Goal: Contribute content: Contribute content

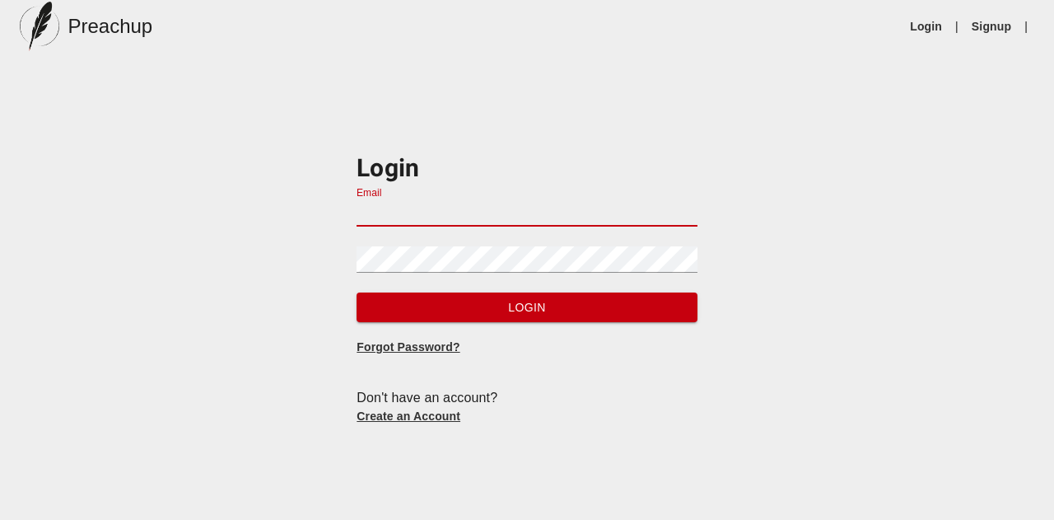
click at [474, 200] on input "Email" at bounding box center [527, 213] width 340 height 26
type input "[EMAIL_ADDRESS][DOMAIN_NAME]"
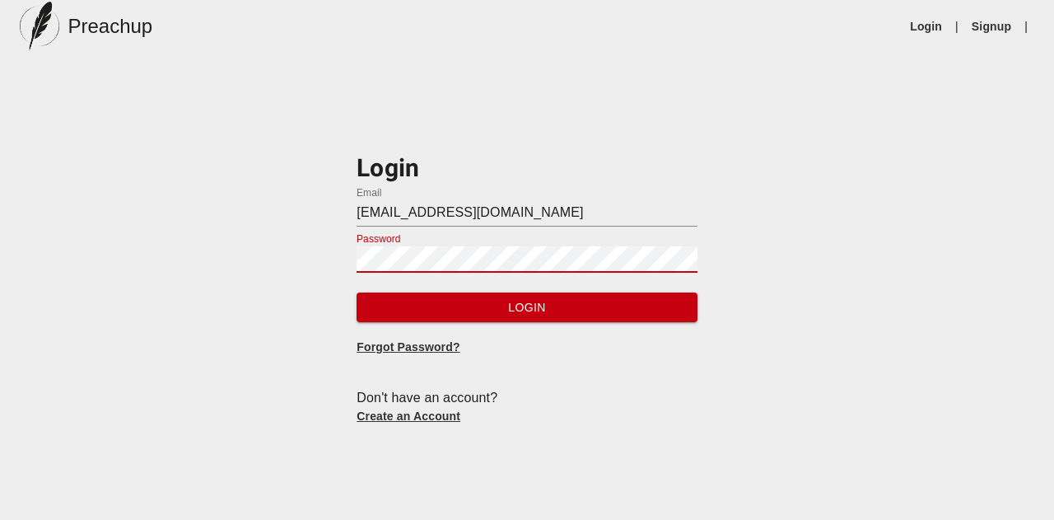
click at [357, 292] on button "Login" at bounding box center [527, 307] width 340 height 30
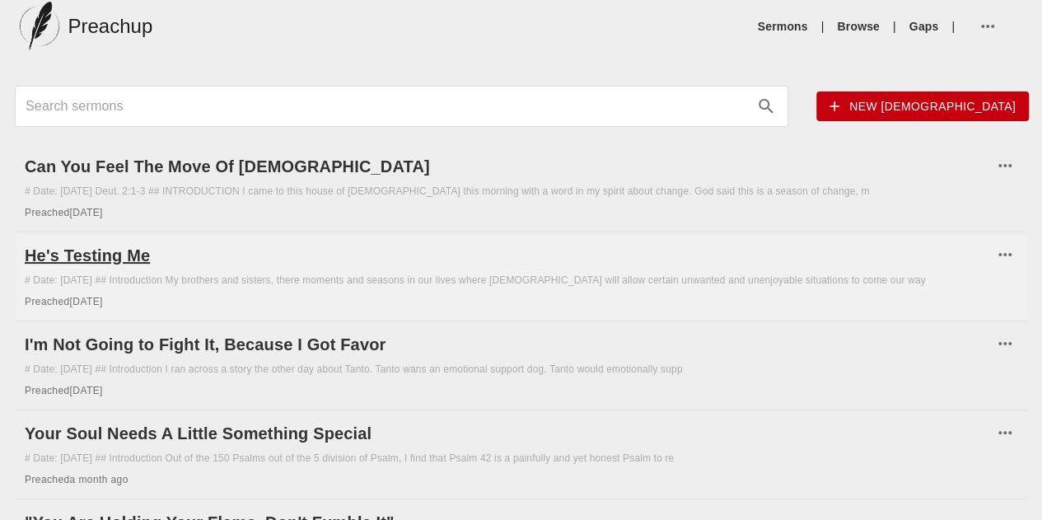
click at [260, 268] on h6 "He's Testing Me" at bounding box center [509, 255] width 968 height 26
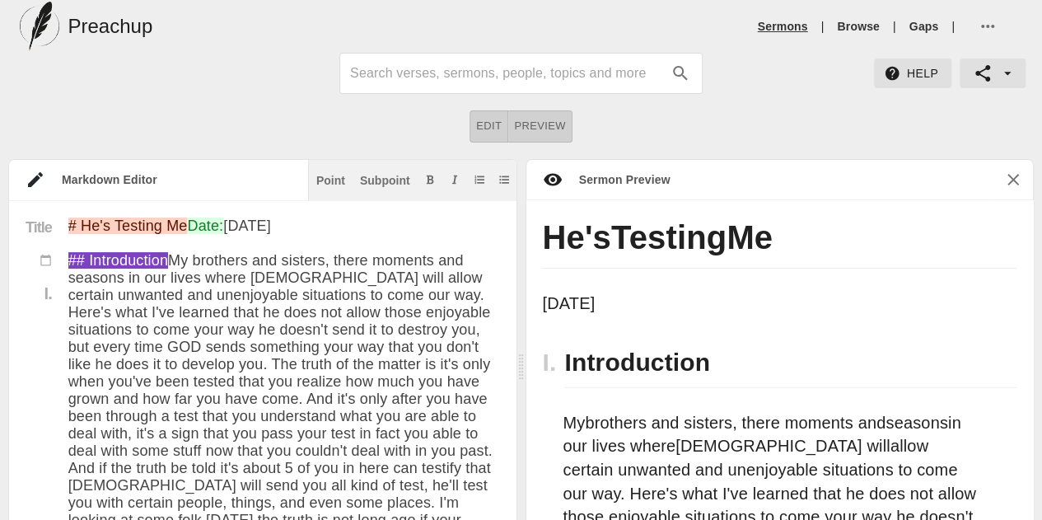
click at [786, 28] on link "Sermons" at bounding box center [783, 26] width 50 height 16
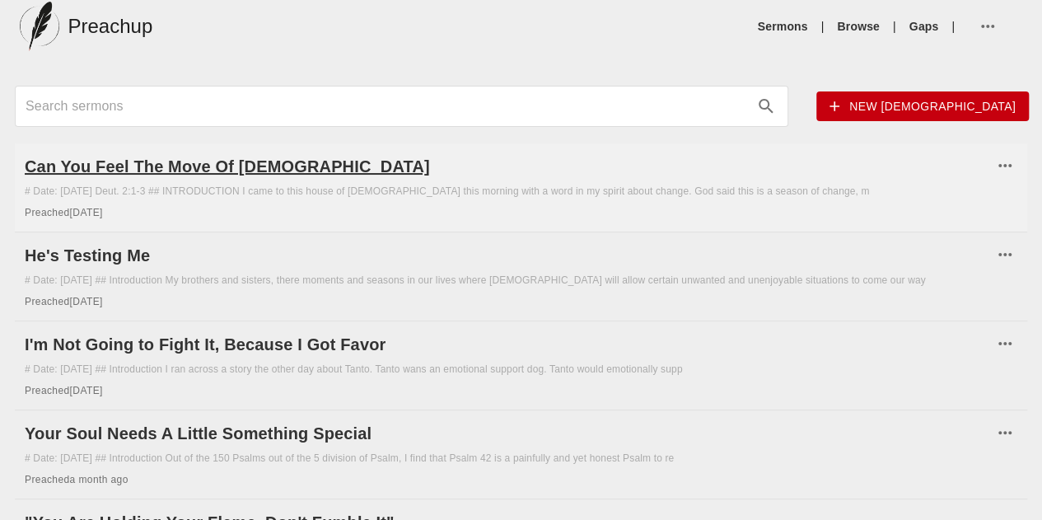
click at [277, 166] on h6 "Can You Feel The Move Of [DEMOGRAPHIC_DATA]" at bounding box center [509, 166] width 968 height 26
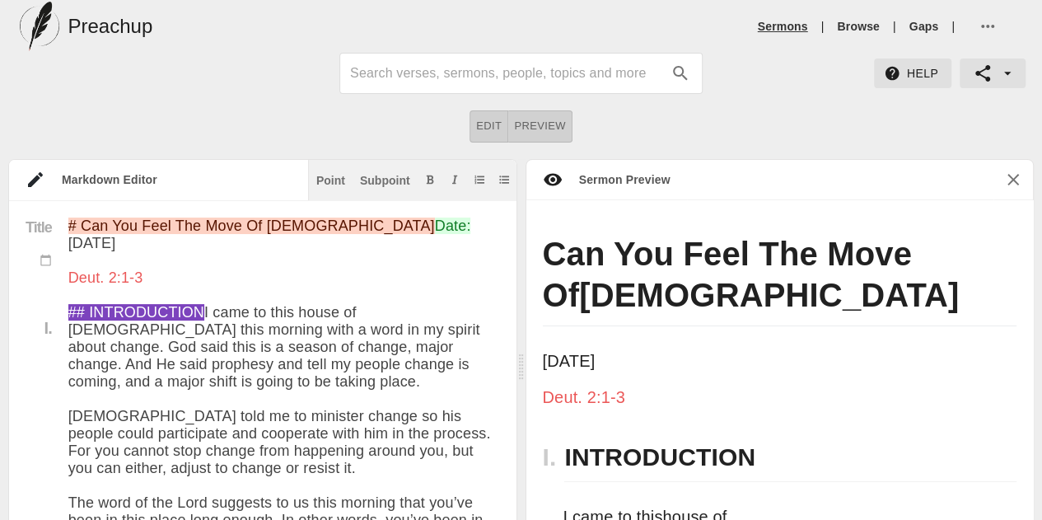
click at [795, 20] on link "Sermons" at bounding box center [783, 26] width 50 height 16
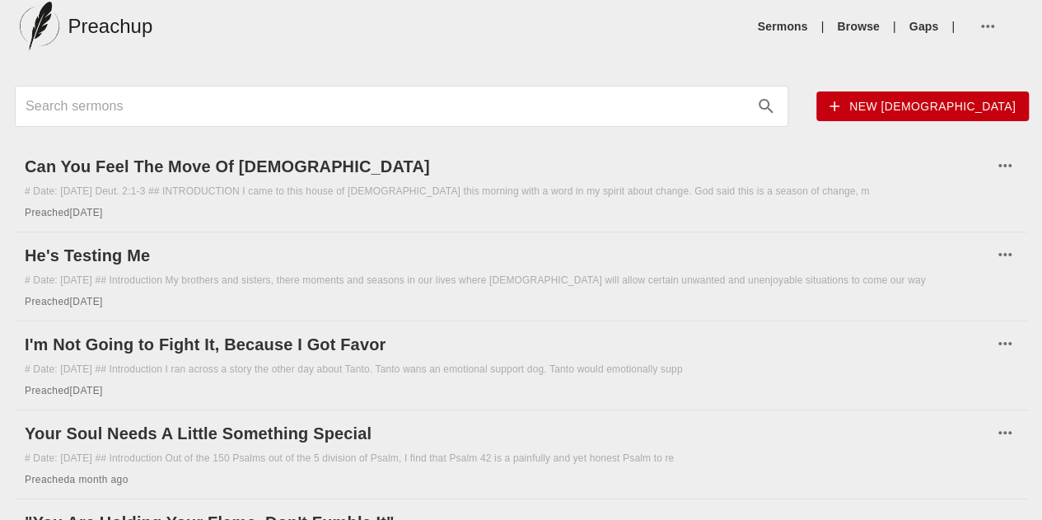
click at [829, 110] on span "New [DEMOGRAPHIC_DATA]" at bounding box center [922, 106] width 186 height 21
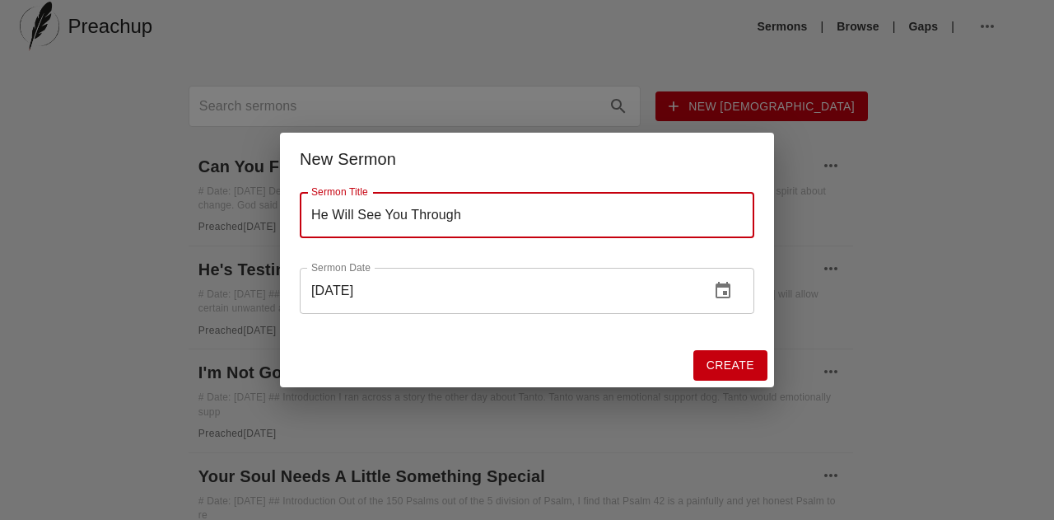
type input "He Will See You Through"
click at [734, 360] on span "Create" at bounding box center [730, 365] width 48 height 21
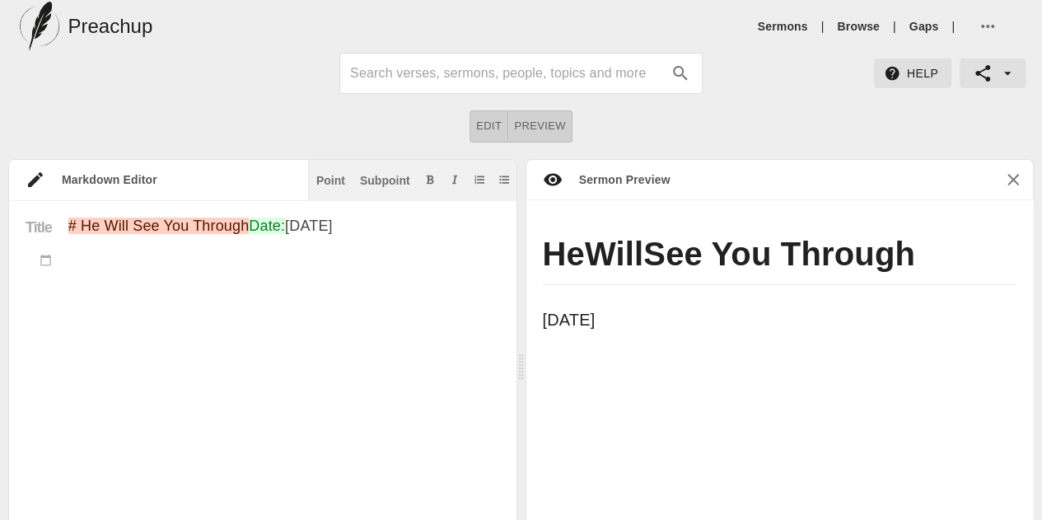
click at [372, 259] on textarea "# He Will See You Through Date: [DATE]" at bounding box center [283, 481] width 431 height 529
click at [334, 179] on div "Point" at bounding box center [330, 181] width 29 height 12
paste textarea "Lo Ipsumdol sit Ametcon, A elit se doei temporin utla etdolor, magn ali eni adm…"
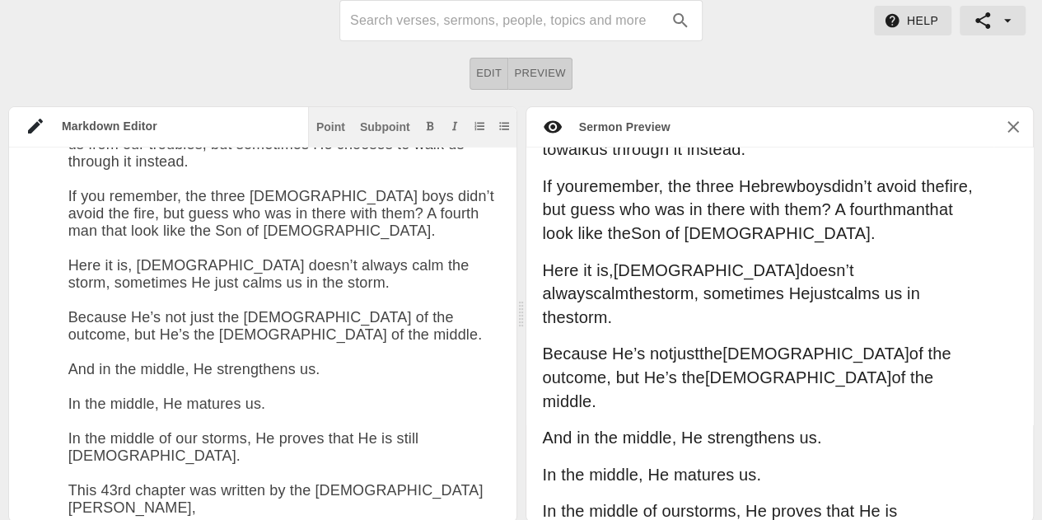
scroll to position [448, 0]
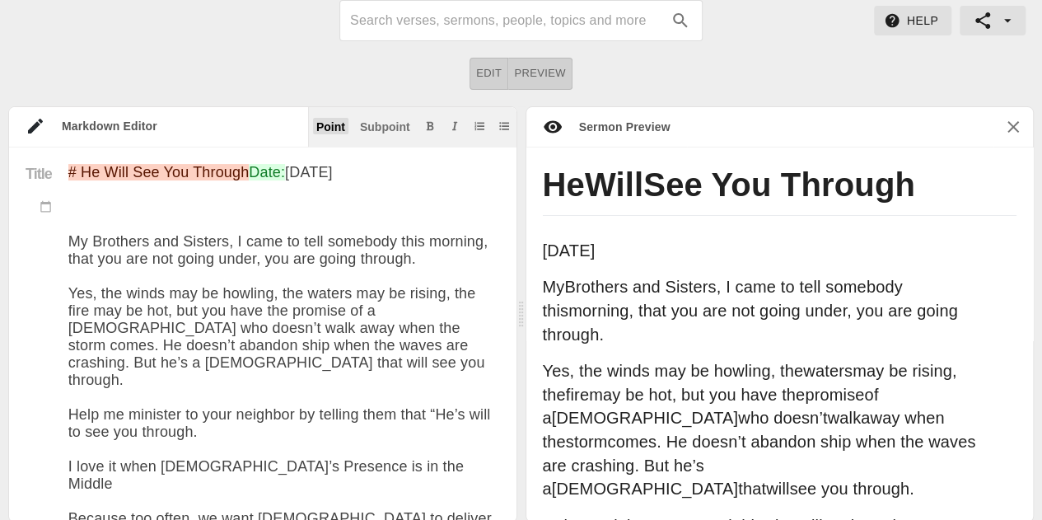
click at [347, 118] on button "Point" at bounding box center [330, 126] width 35 height 16
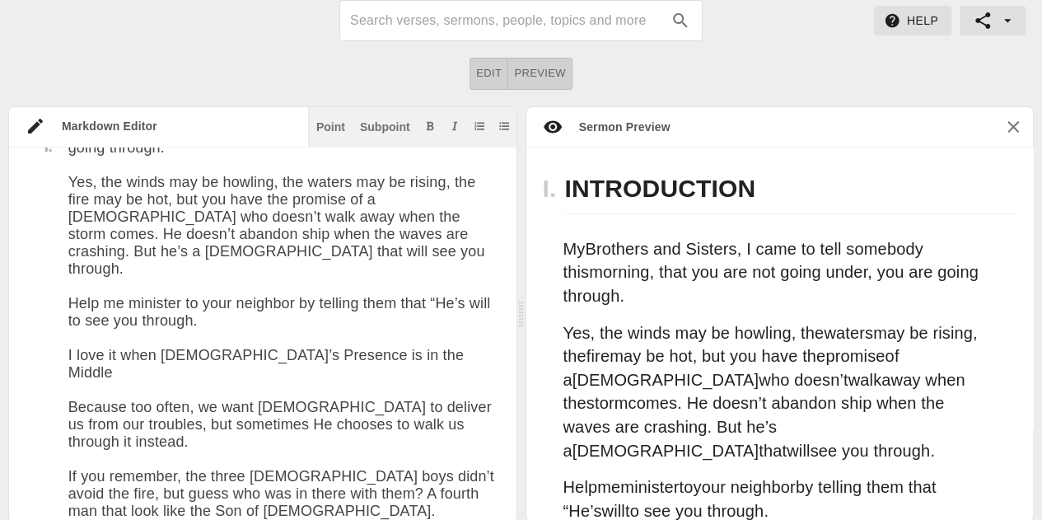
scroll to position [188, 0]
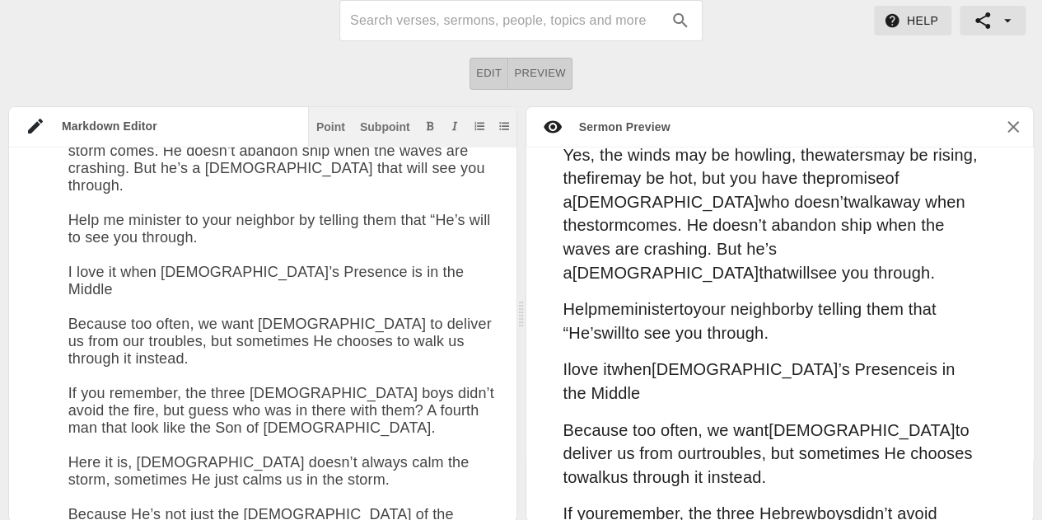
scroll to position [205, 0]
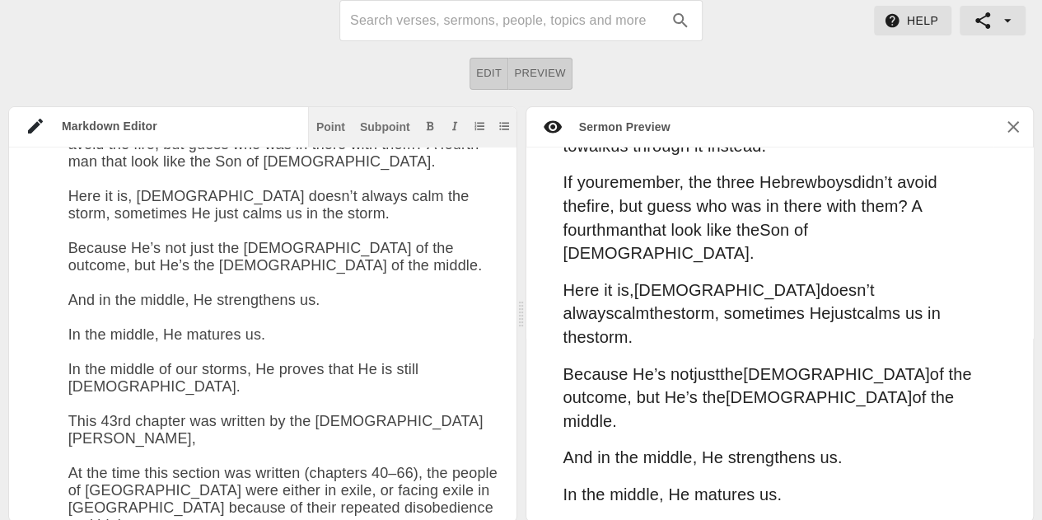
scroll to position [652, 0]
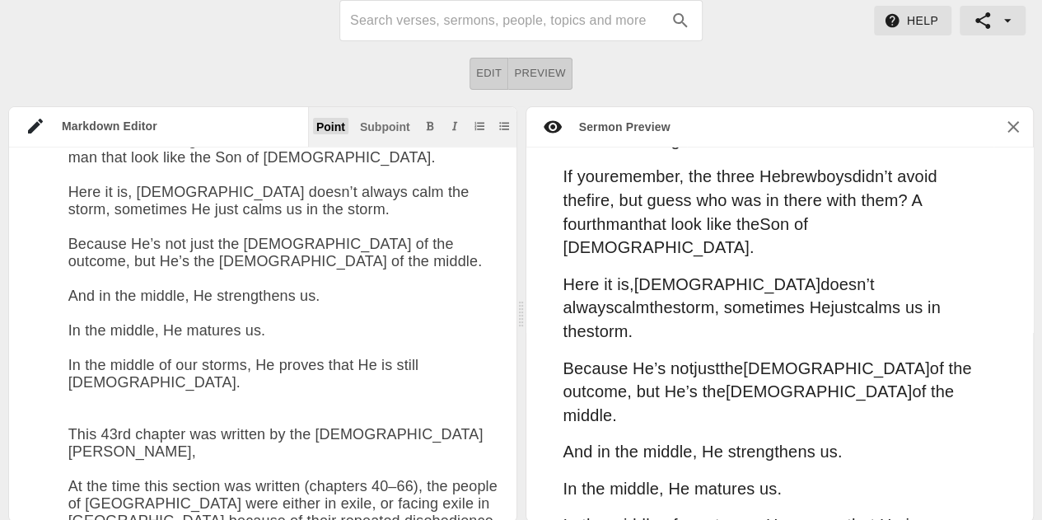
click at [333, 124] on div "Point" at bounding box center [330, 127] width 29 height 12
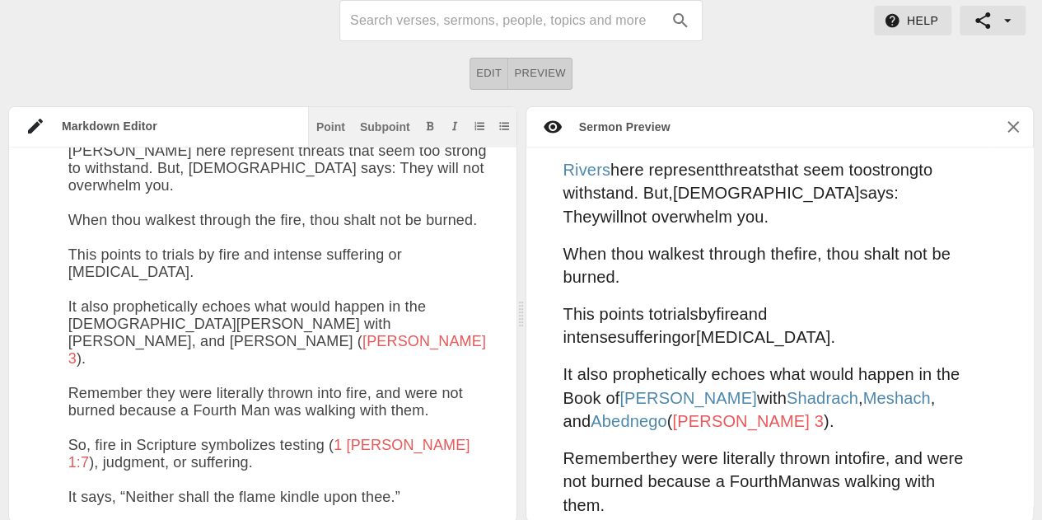
scroll to position [1961, 0]
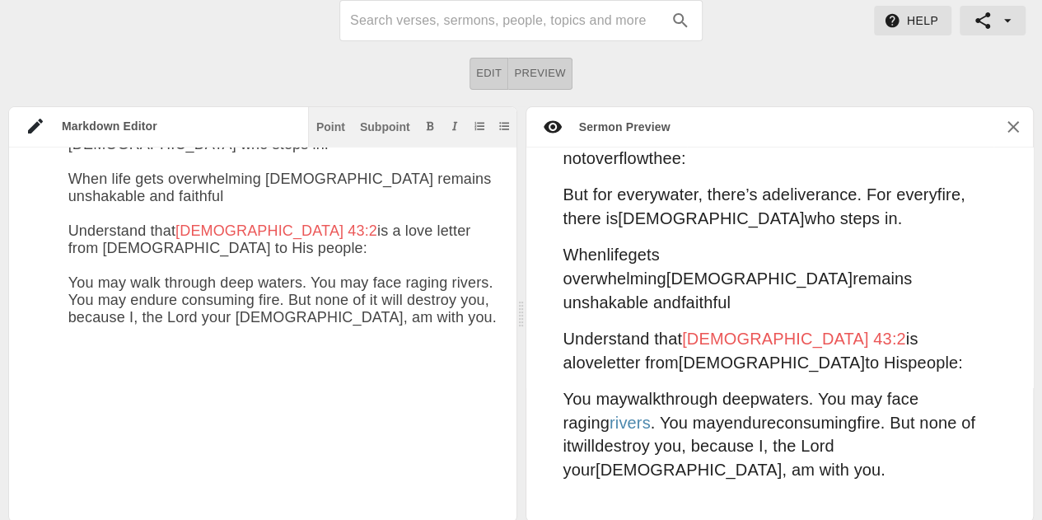
scroll to position [2309, 0]
paste textarea "L’i dolorsit am c adipi elits d Eiusmo te inc Utlab Etdol mag a enima min venia…"
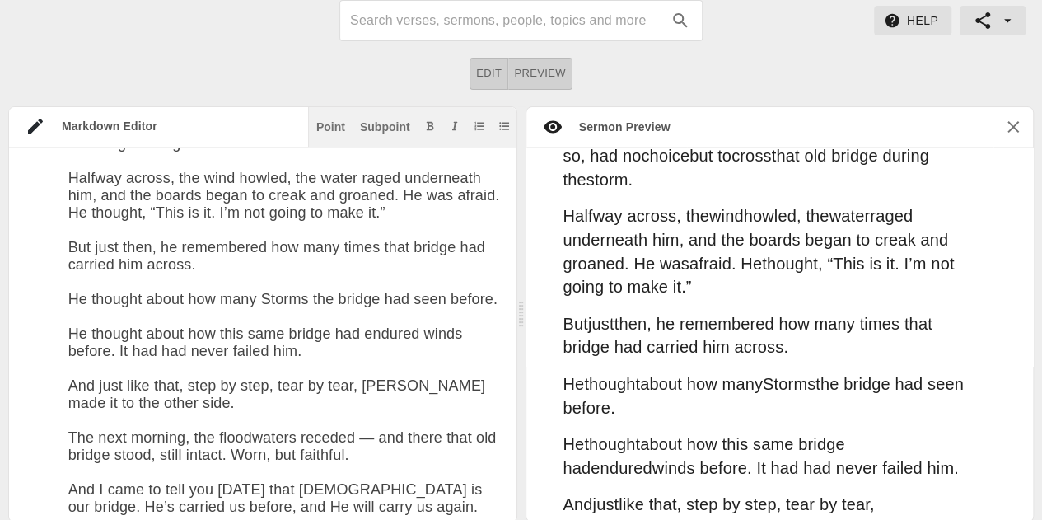
scroll to position [3744, 0]
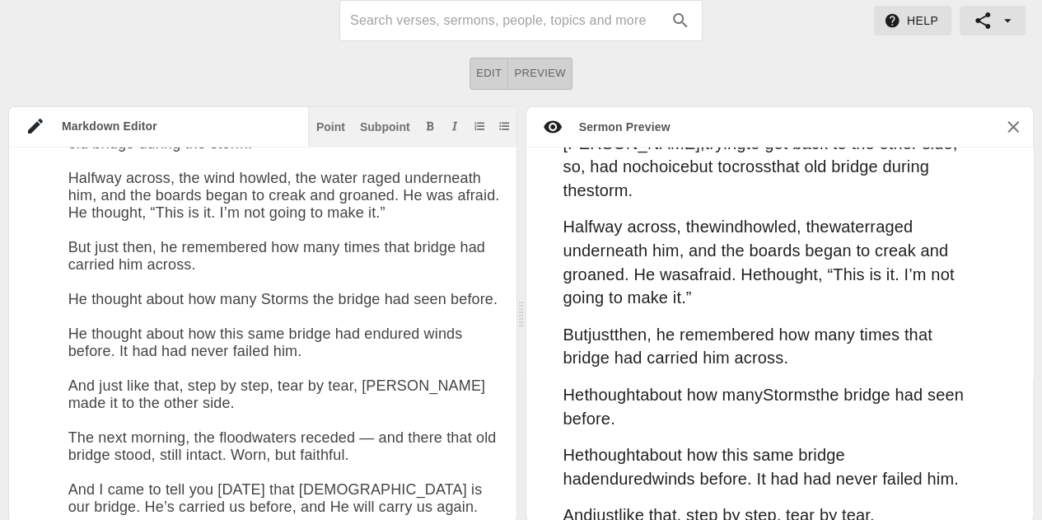
paste textarea "Loremip dol si ame cons. Adipisc eli sed doeiusmod. Tempori utl etdolorema. Ali…"
type textarea "# Lo Ipsu Dol Sit Ametcon Adip: Eli 13se 7435 ## DOEIUSMODTEM In Utlabore etd M…"
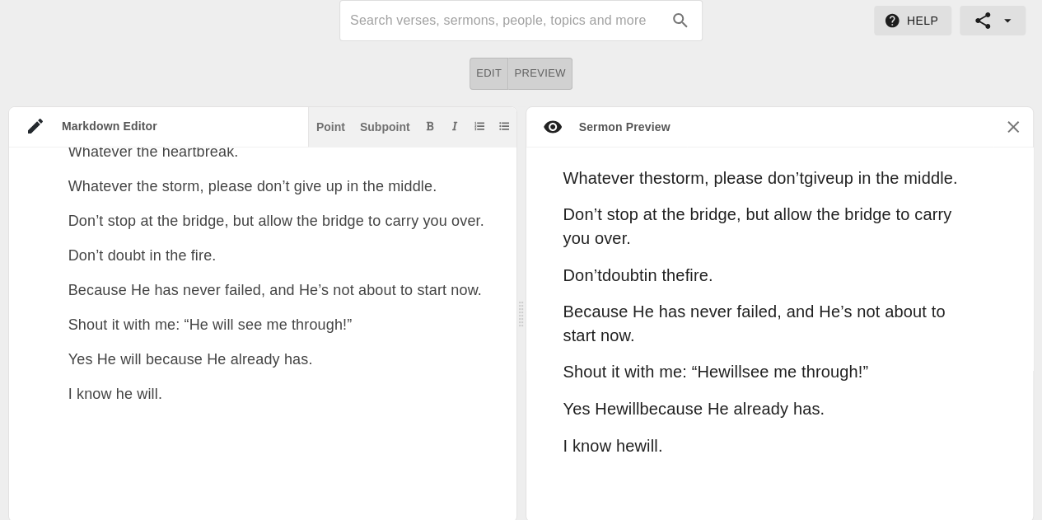
scroll to position [5223, 0]
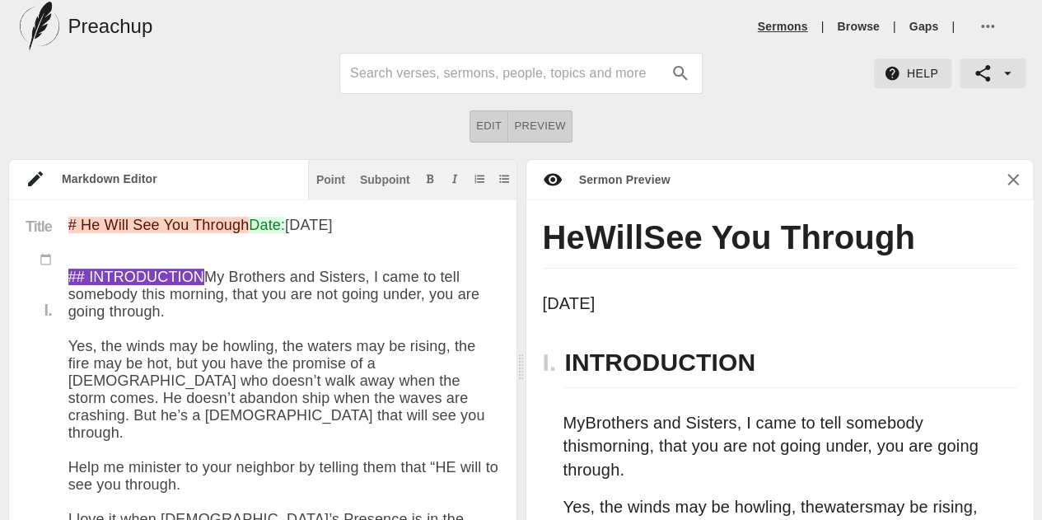
click at [778, 31] on link "Sermons" at bounding box center [783, 26] width 50 height 16
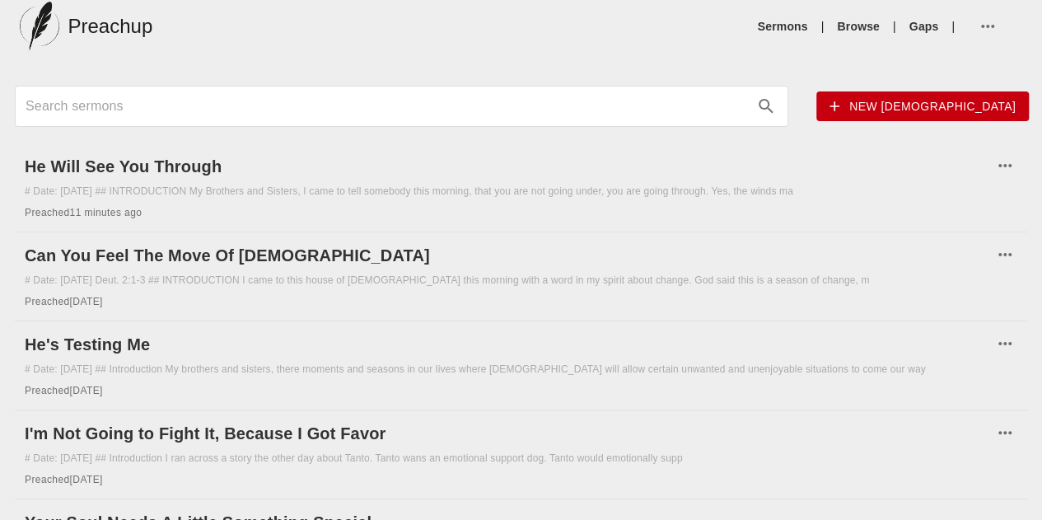
click at [829, 102] on span "New [DEMOGRAPHIC_DATA]" at bounding box center [922, 106] width 186 height 21
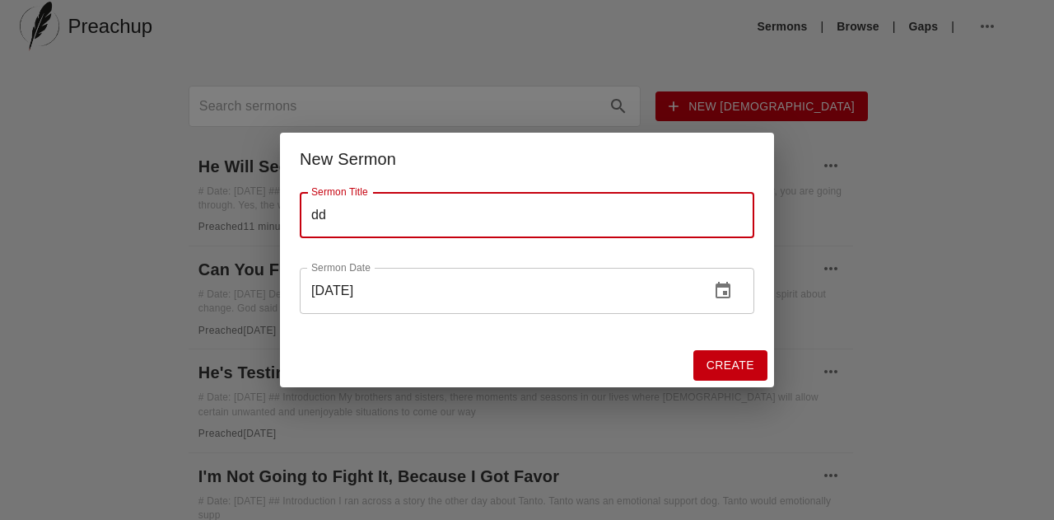
type input "d"
type input "A Journey Beyond Sight"
click at [731, 360] on span "Create" at bounding box center [730, 365] width 48 height 21
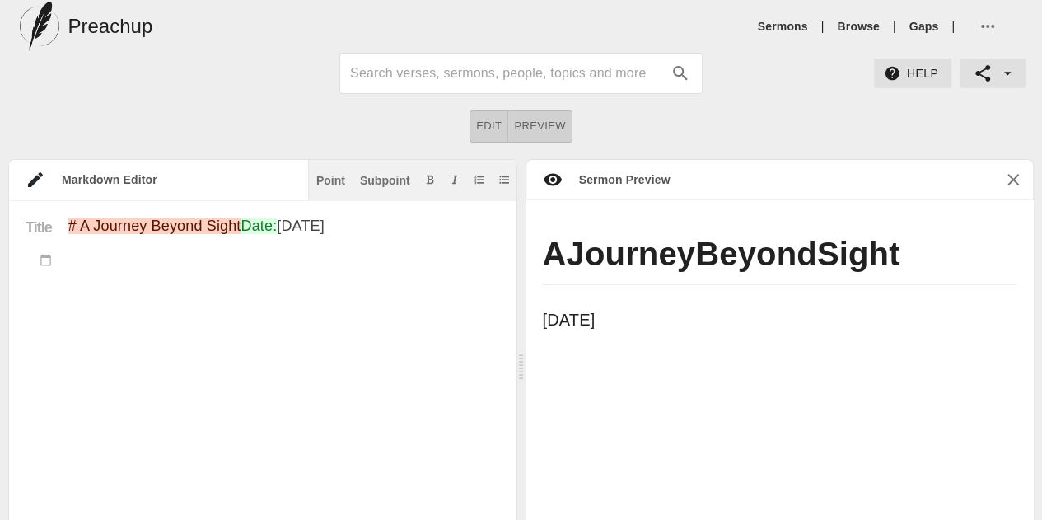
click at [354, 261] on textarea "# A Journey Beyond Sight Date: [DATE]" at bounding box center [283, 481] width 431 height 529
click at [319, 178] on div "Point" at bounding box center [330, 181] width 29 height 12
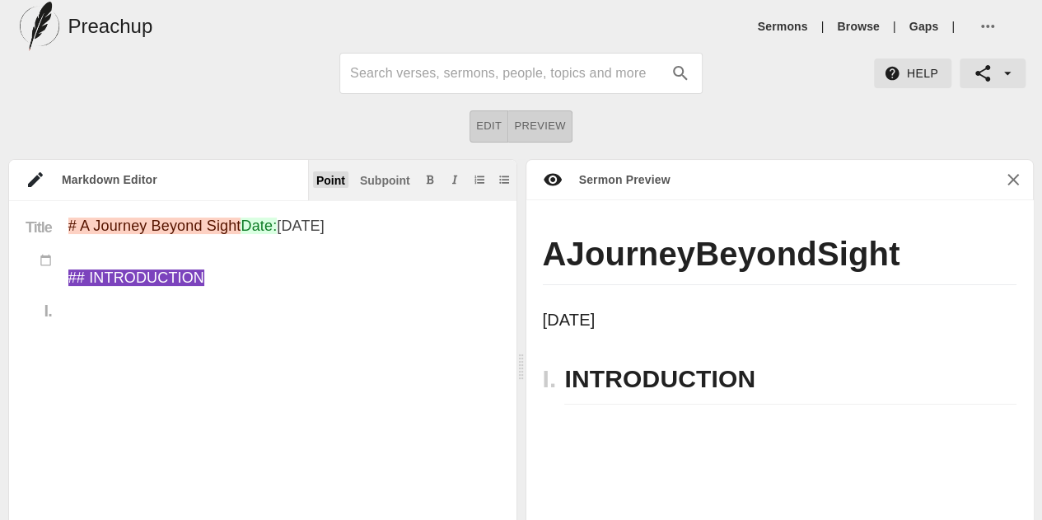
paste textarea "l ip dolo si amet co Adipisc 14:9 el se d E Tempori Utlabo Etdol Ma aliqu enima…"
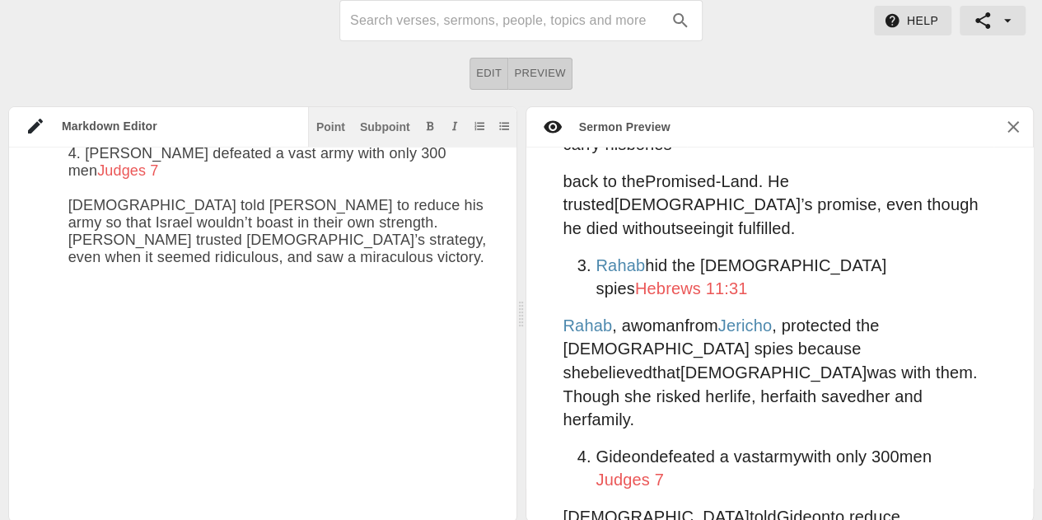
scroll to position [3150, 0]
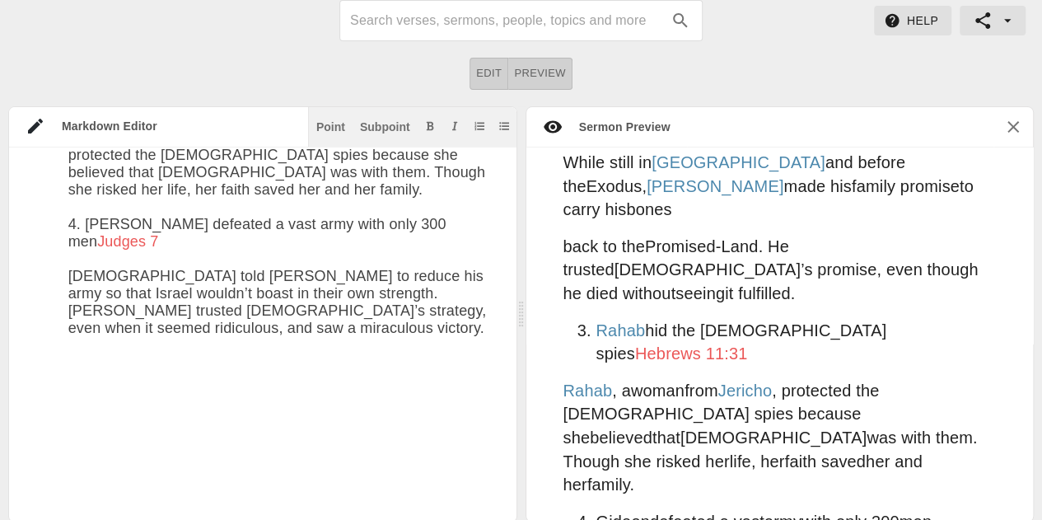
paste textarea "5. [PERSON_NAME] prayed openly despite the risk Each of these figure’s acts was…"
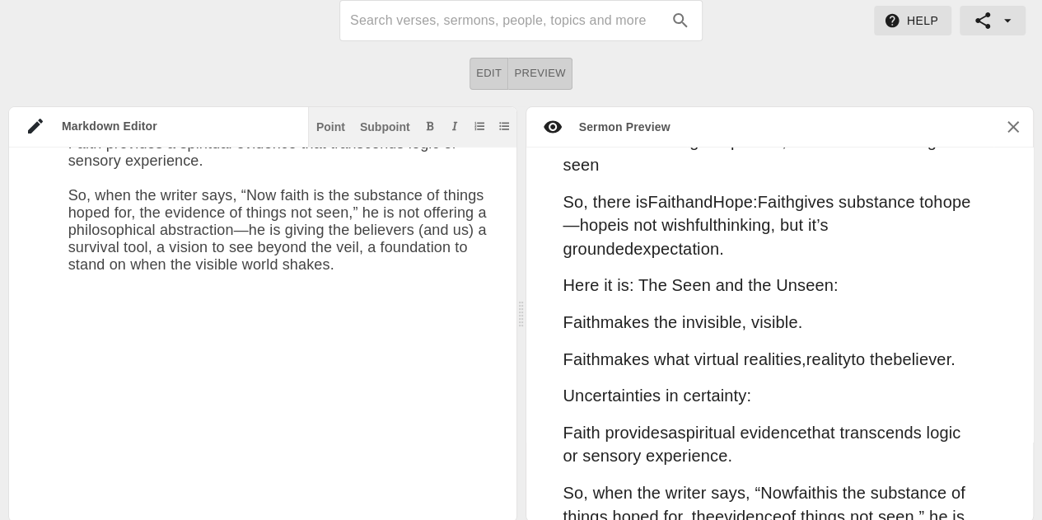
scroll to position [2987, 0]
paste textarea "Lorem ipsumdo sit ametco adipisc Eli’s doeiusmo, tem inc utlabor etdolor. Ma al…"
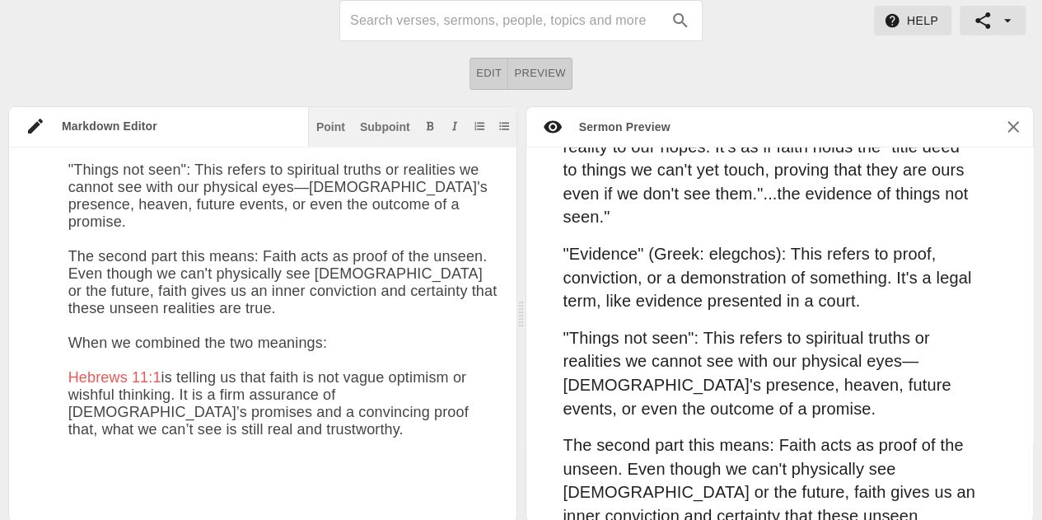
scroll to position [5147, 0]
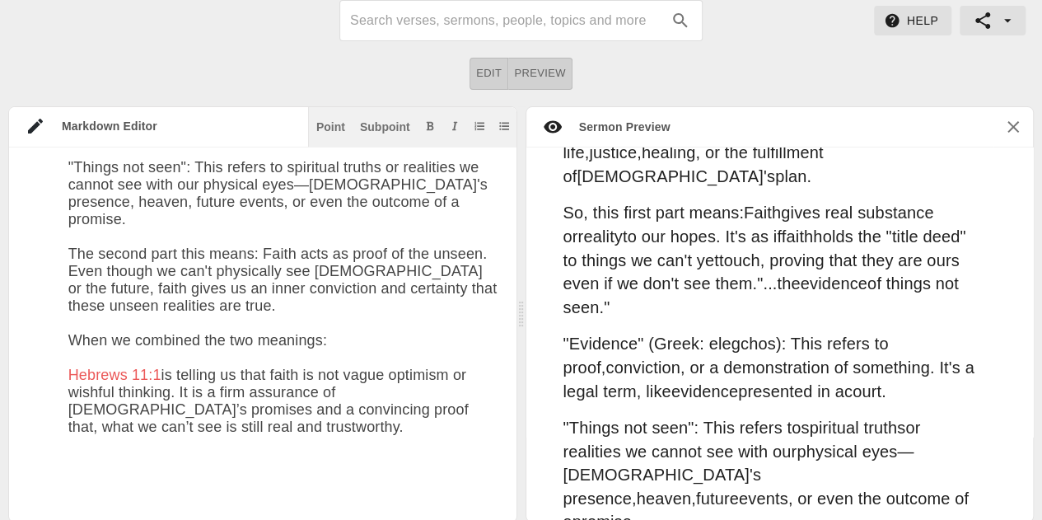
paste textarea "It teaches that: Faith is for real, and not imaginary. Faith provides a spiritu…"
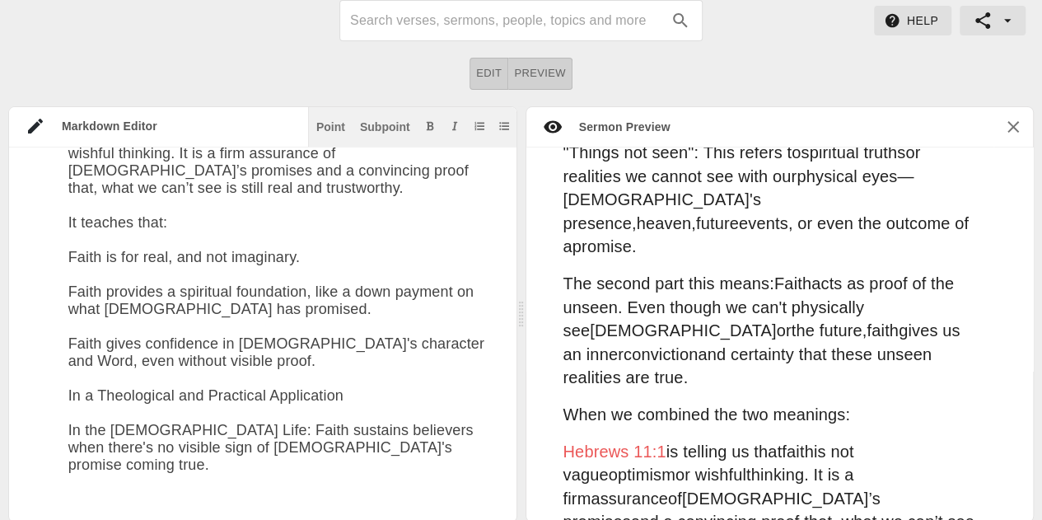
scroll to position [5423, 0]
paste textarea "Lo Ipsumdolo: Sitam consect adipis el seddoe temporinc, utlaboreetd, ma aliquae…"
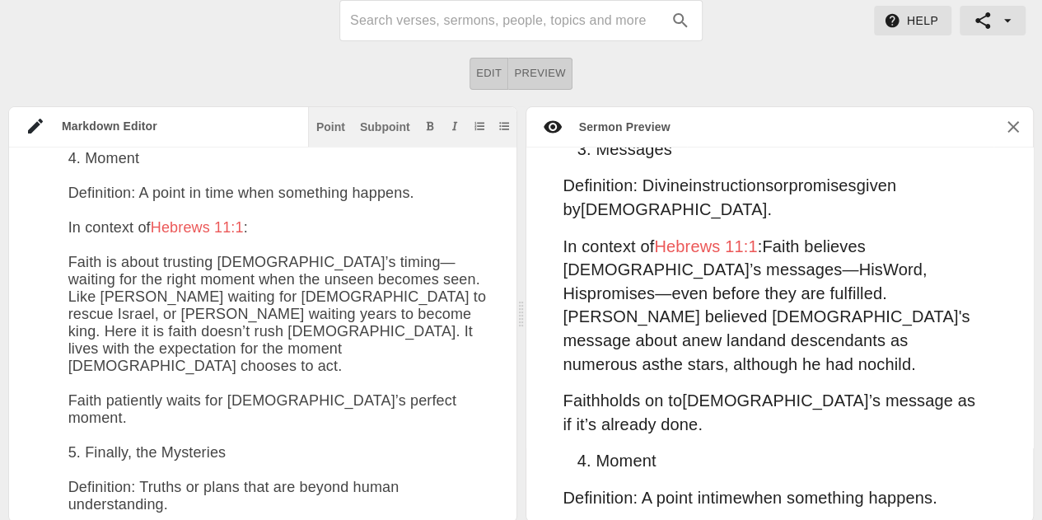
scroll to position [5588, 0]
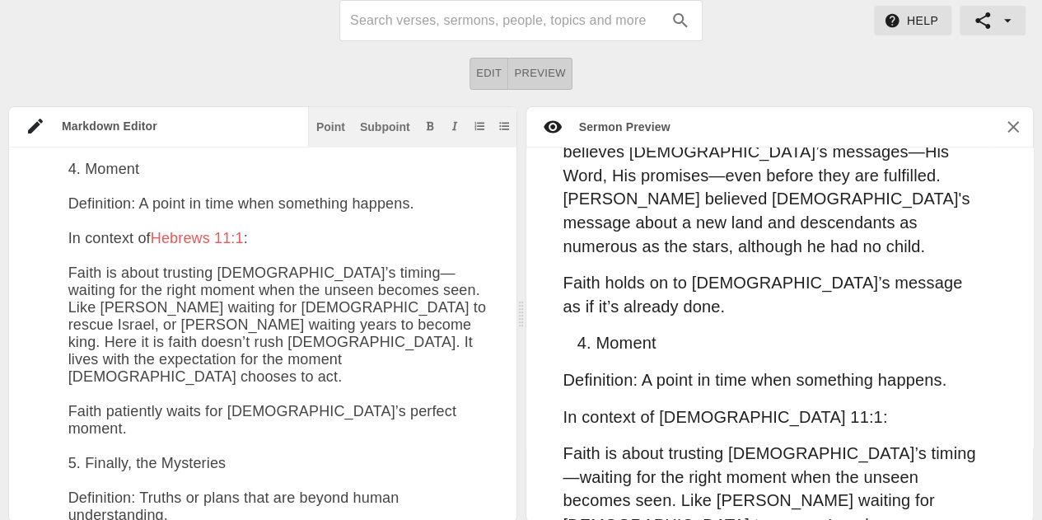
paste textarea "Faith rests in [DEMOGRAPHIC_DATA], even when surrounded by mystery."
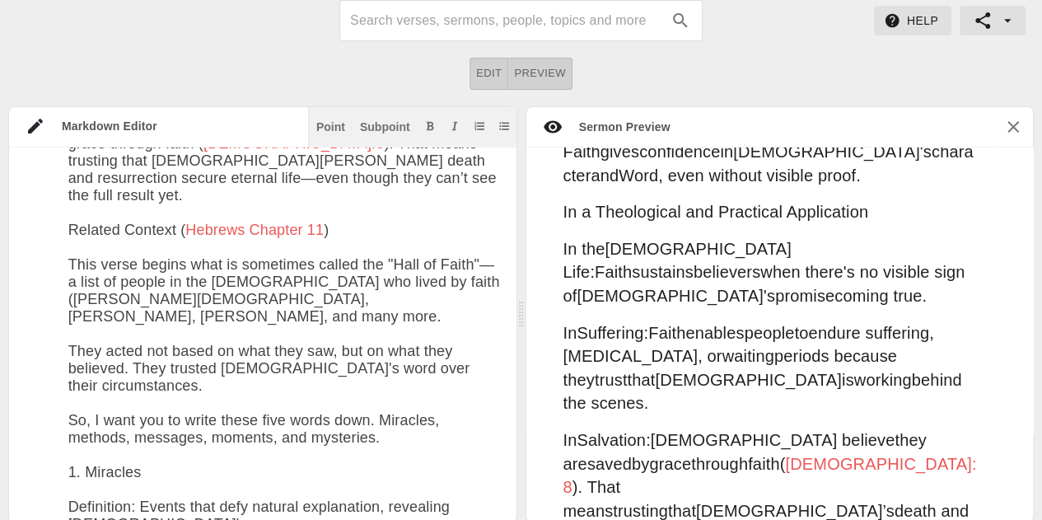
scroll to position [3790, 0]
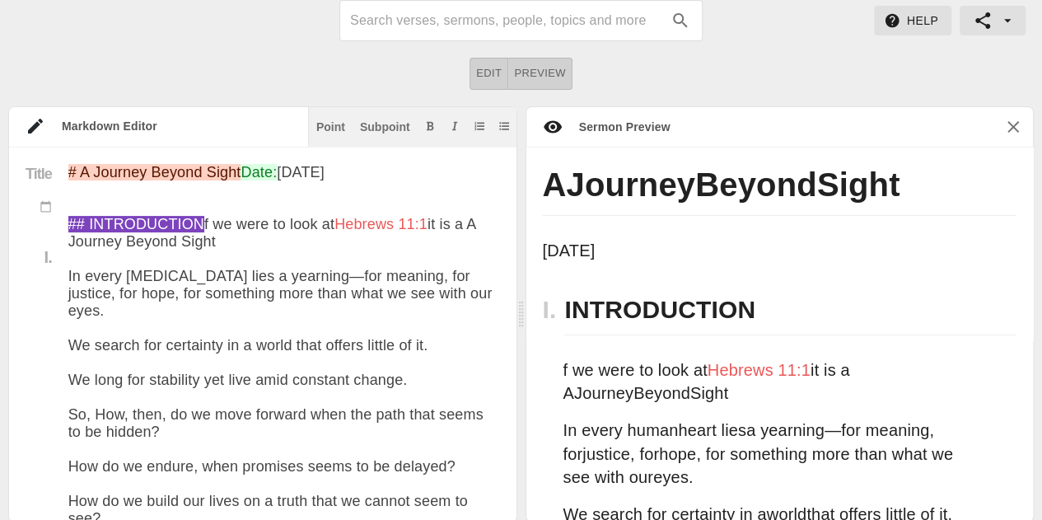
type textarea "# L Ipsumdo Sitame Conse Adip: Eli 19se 7988 ## DOEIUSMODTEM i ut labo et dolo …"
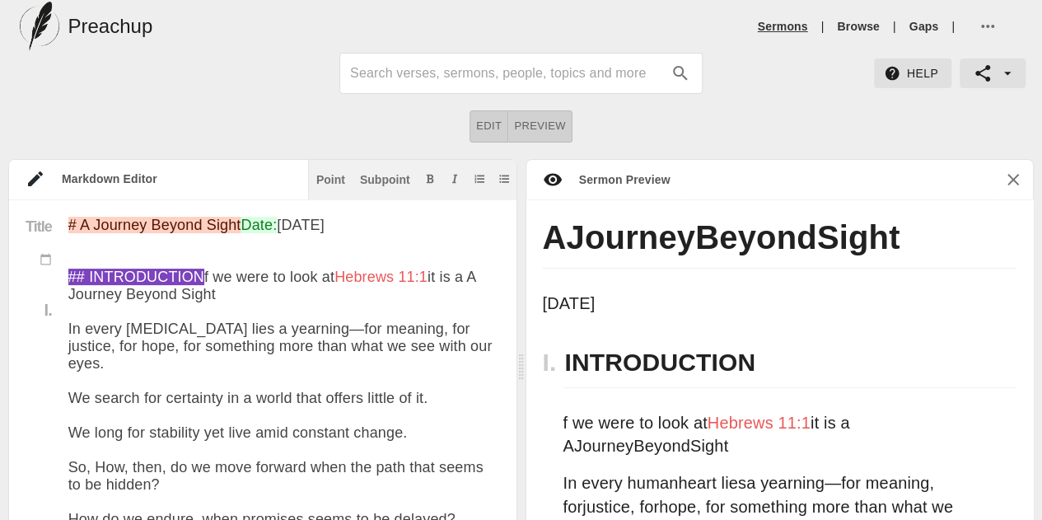
click at [792, 24] on link "Sermons" at bounding box center [783, 26] width 50 height 16
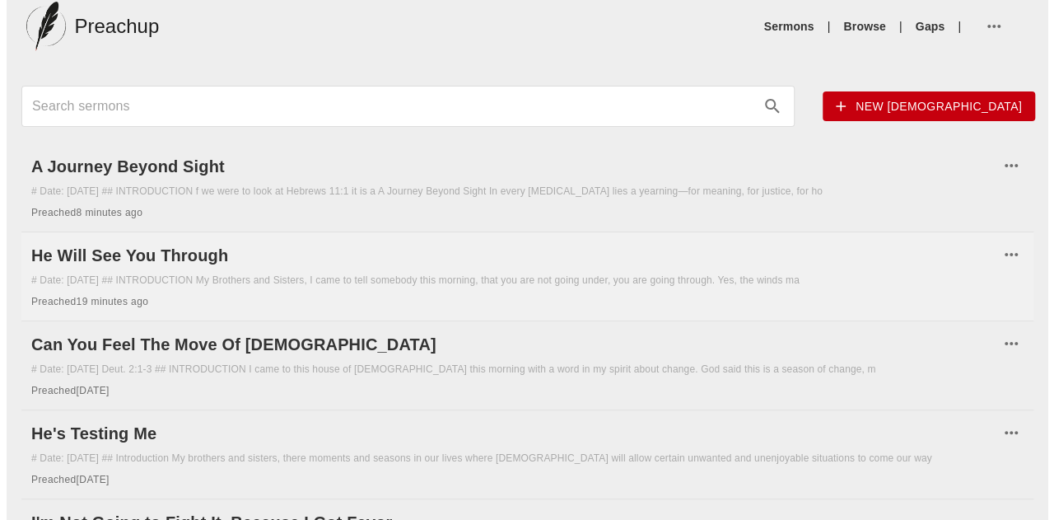
scroll to position [2, 0]
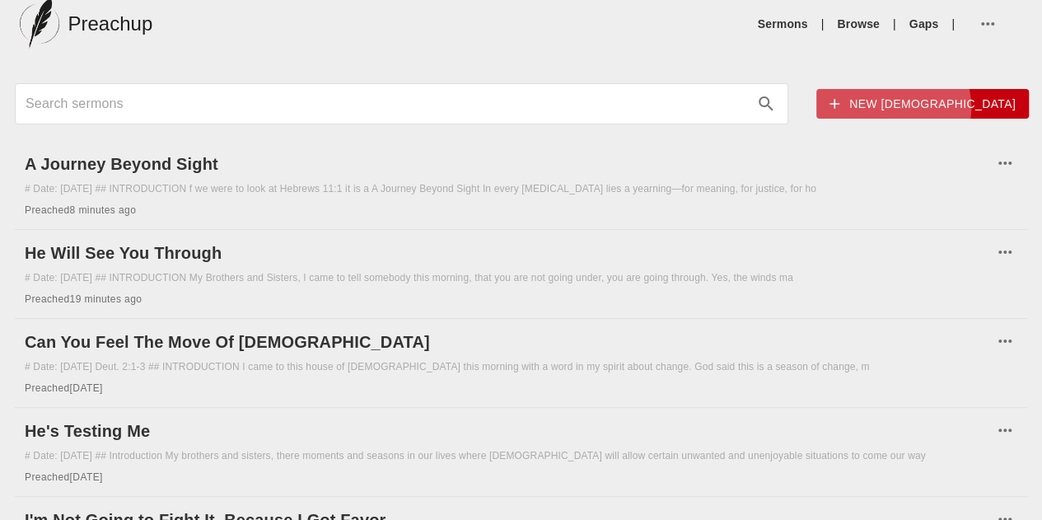
click at [829, 106] on span "New [DEMOGRAPHIC_DATA]" at bounding box center [922, 104] width 186 height 21
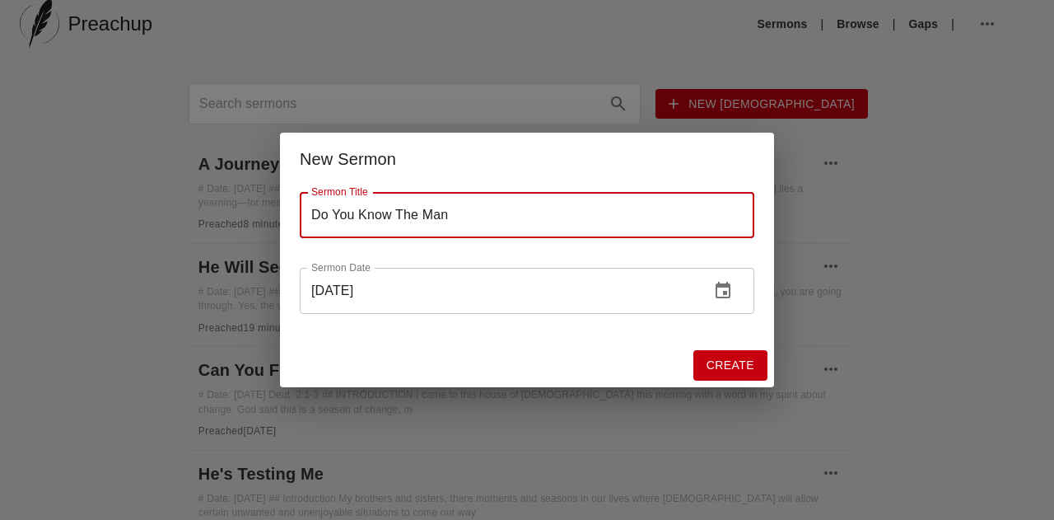
type input "Do You Know The Man"
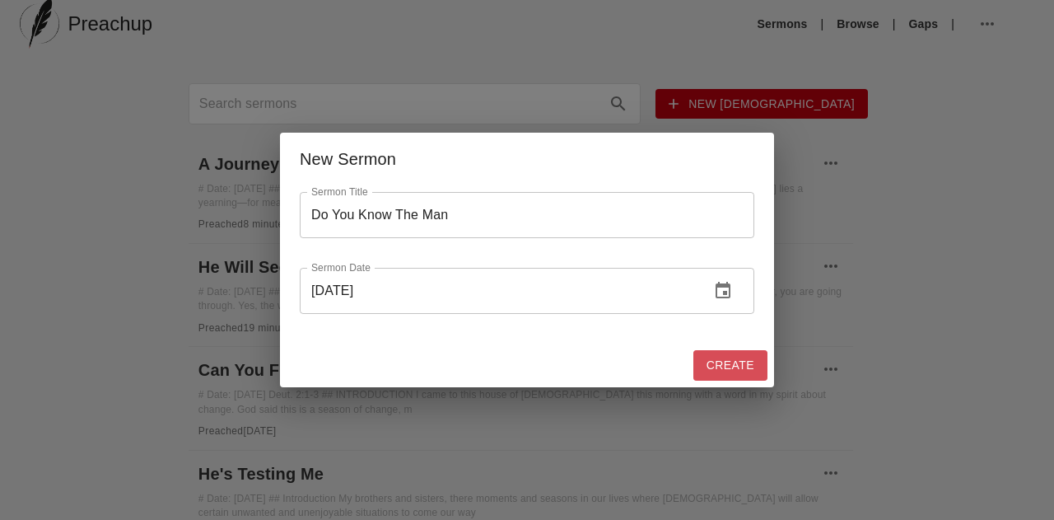
drag, startPoint x: 733, startPoint y: 380, endPoint x: 727, endPoint y: 387, distance: 9.4
click at [727, 387] on div "New Sermon Sermon Title Do You Know The Man Sermon Title Sermon Date [DATE] Ser…" at bounding box center [527, 260] width 1054 height 520
click at [721, 361] on span "Create" at bounding box center [730, 365] width 48 height 21
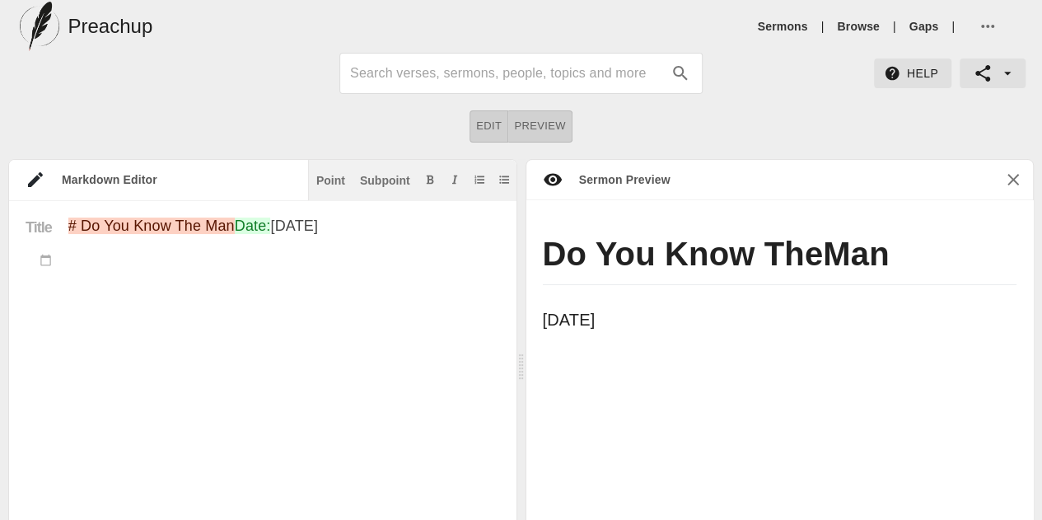
click at [235, 268] on textarea "# Do You Know The Man Date: [DATE]" at bounding box center [283, 481] width 431 height 529
click at [328, 180] on div "Point" at bounding box center [330, 181] width 29 height 12
paste textarea "In the verses we have just read, we see where [PERSON_NAME] has been teaching H…"
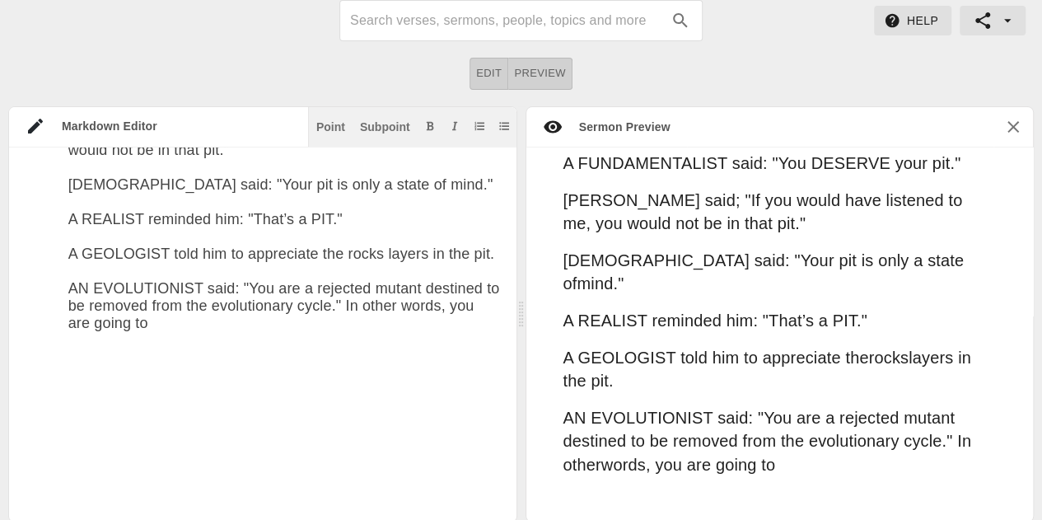
scroll to position [2378, 0]
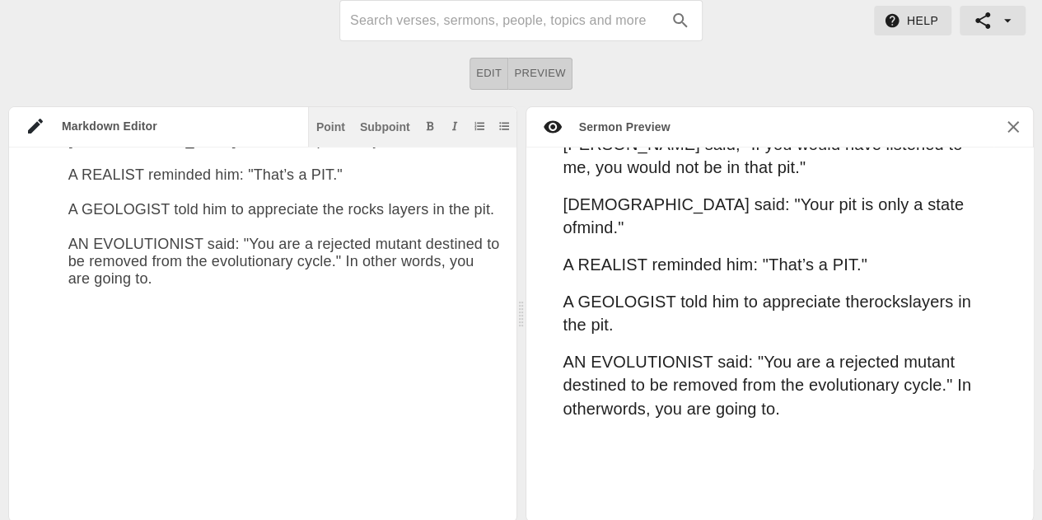
paste textarea "DIE in the pit, so that he cannot produce any "pit-falling offspring." The COUN…"
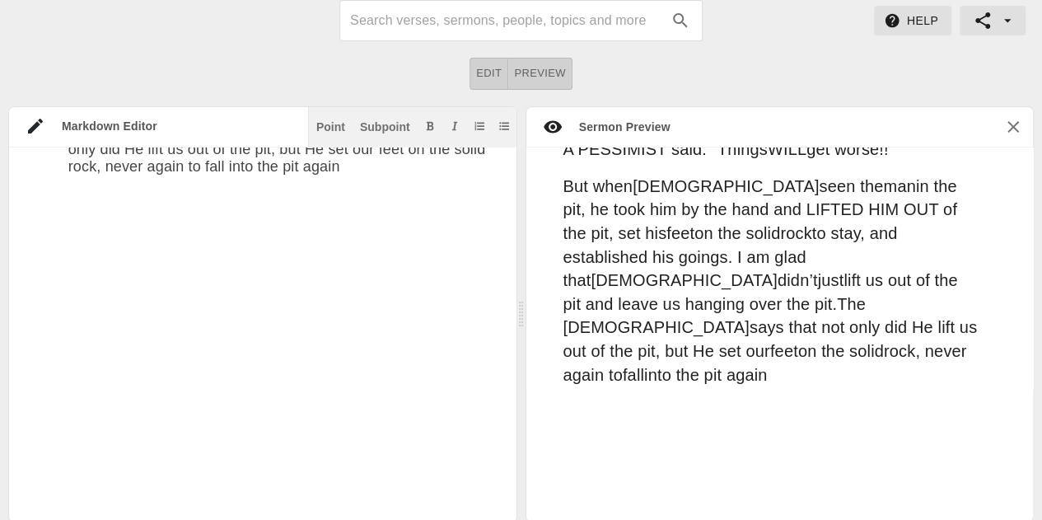
paste textarea "Lore ipsumd si ame co adip, El se d eiusmo tem. In utlab et dolo M ali enimadmi…"
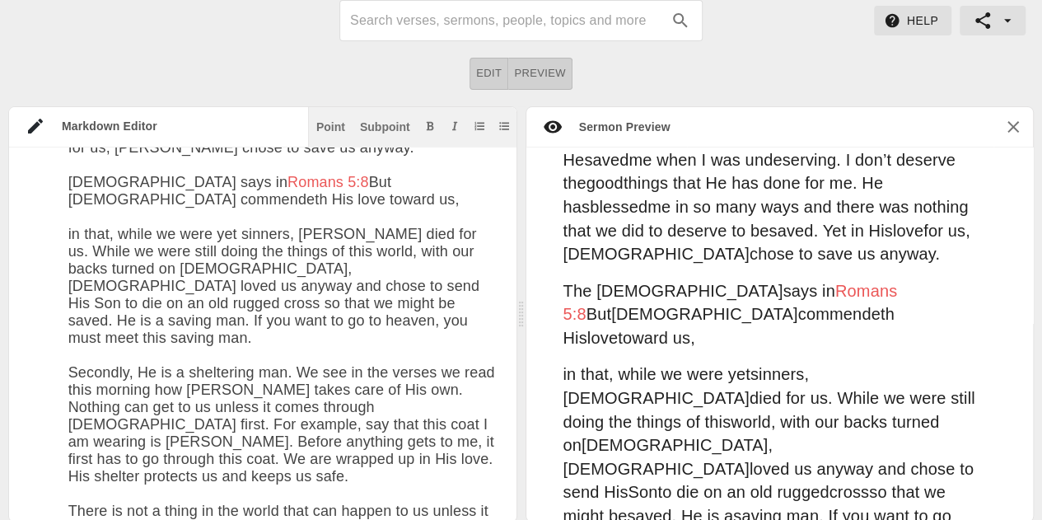
scroll to position [2399, 0]
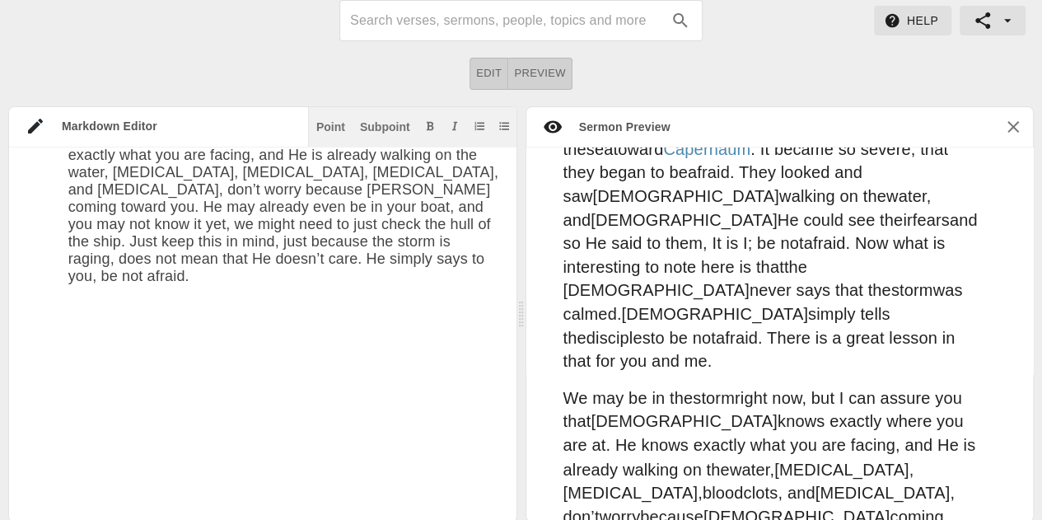
paste textarea "In [DEMOGRAPHIC_DATA] 91 the [DEMOGRAPHIC_DATA] teaches that [PERSON_NAME] is o…"
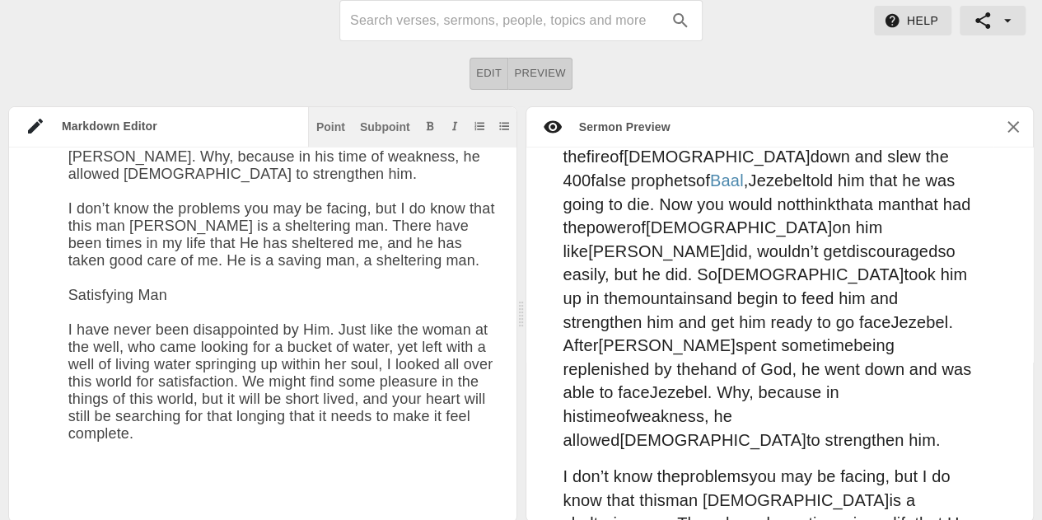
paste textarea "Lor Ipsum do sitametcon adip el sedd Ei tem incididun Ut la etd magna aliquaeni…"
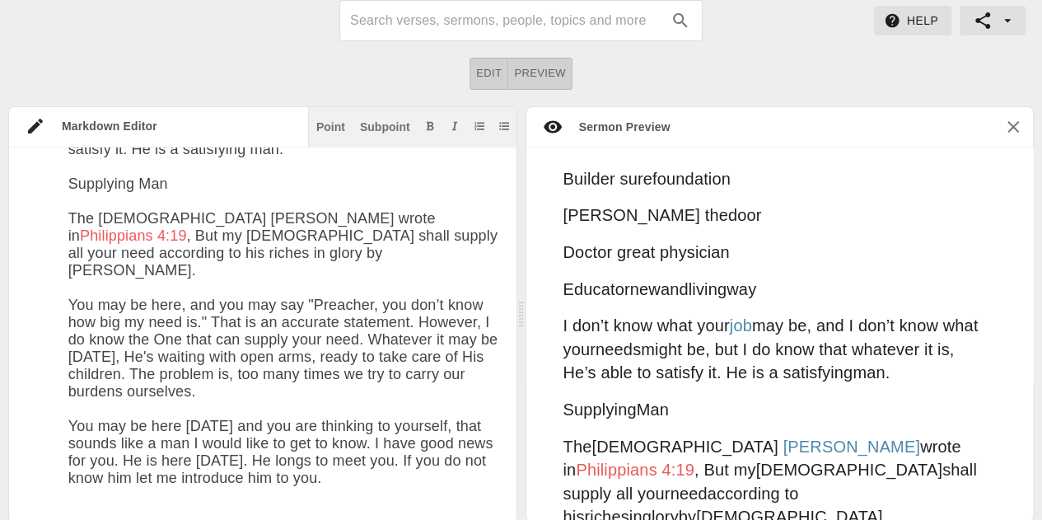
paste textarea "He’s the one that can: Rolling dark clouds away He can stop the thundering clap…"
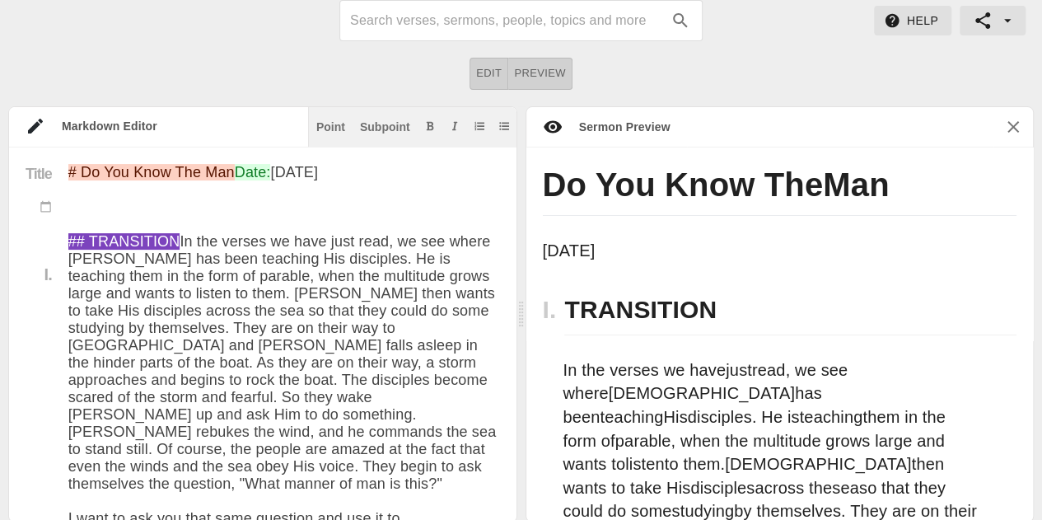
scroll to position [0, 0]
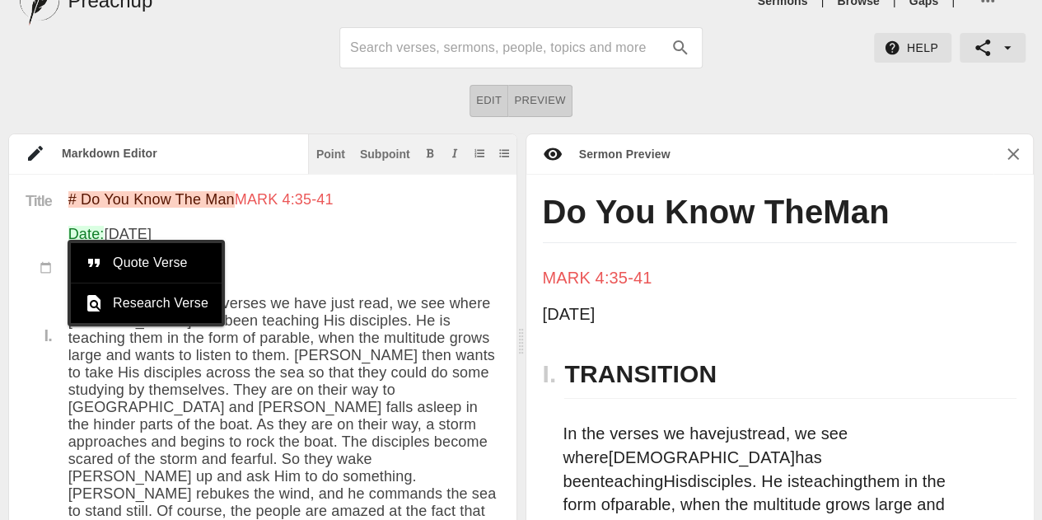
scroll to position [28, 0]
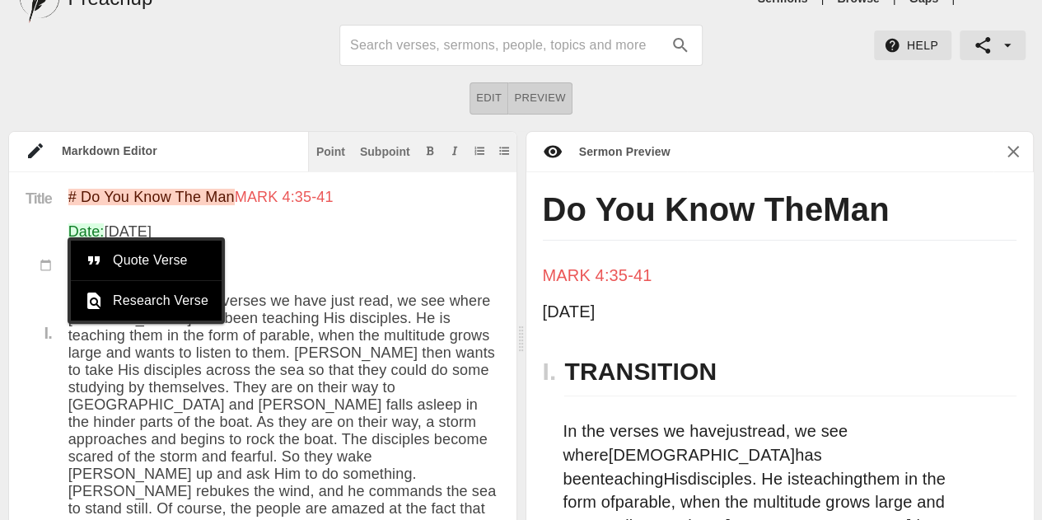
type textarea "# Do You Know The Man MARK 4:35-41 Date: [DATE] ## TRANSITION In the verses we …"
click at [295, 58] on div at bounding box center [520, 45] width 605 height 41
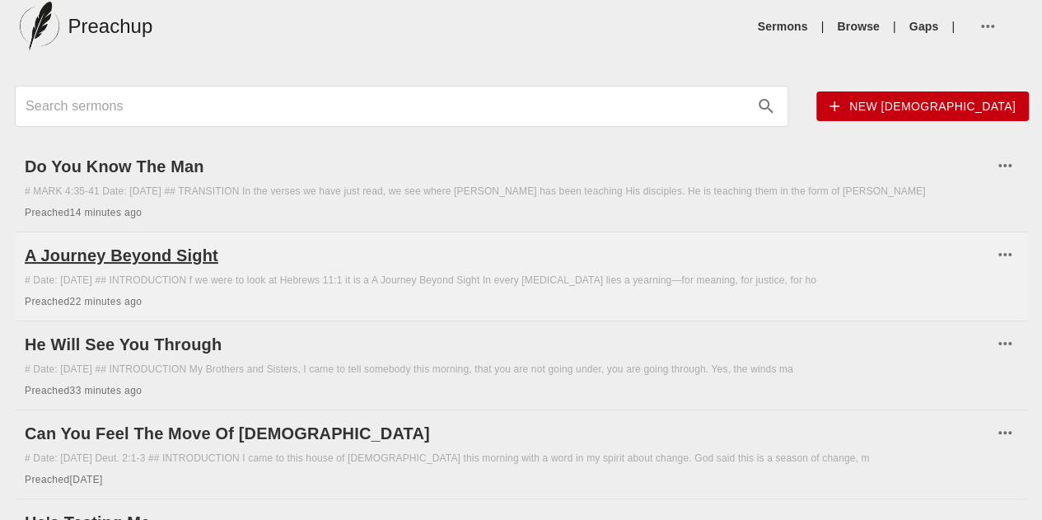
click at [338, 268] on h6 "A Journey Beyond Sight" at bounding box center [509, 255] width 968 height 26
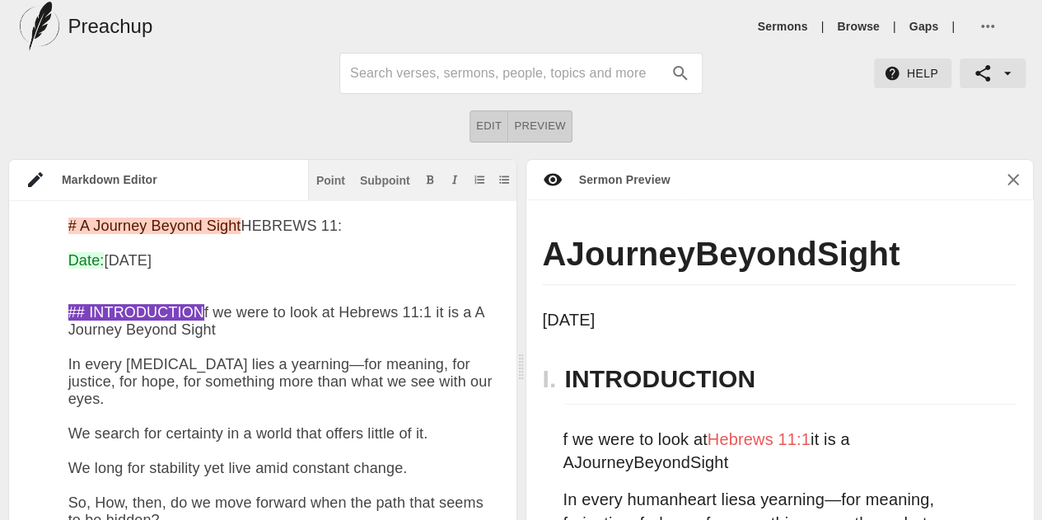
type textarea "# L Ipsumdo Sitame Conse ADIPISC 44:4 Elit: Sed 39do 8612 ## EIUSMODTEMPO i ut …"
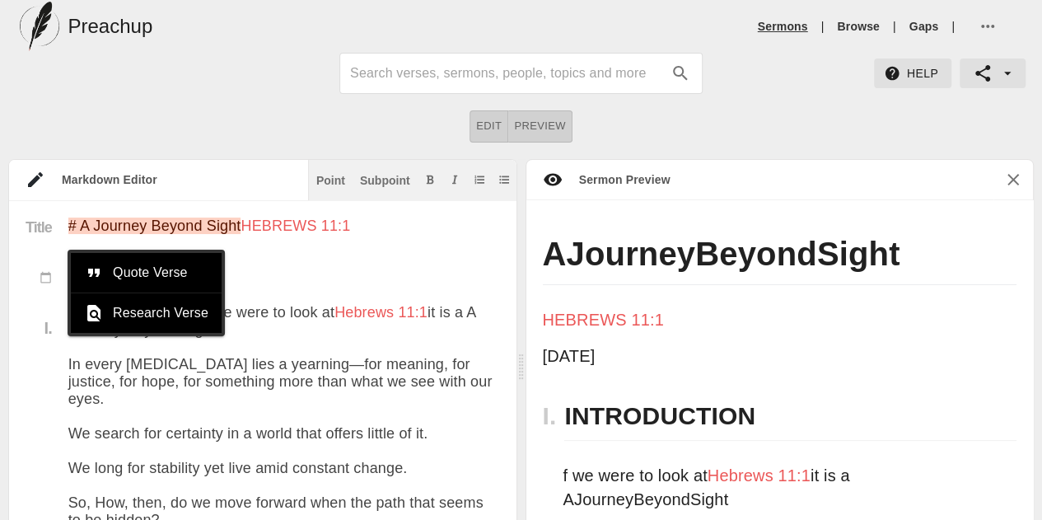
click at [800, 21] on link "Sermons" at bounding box center [783, 26] width 50 height 16
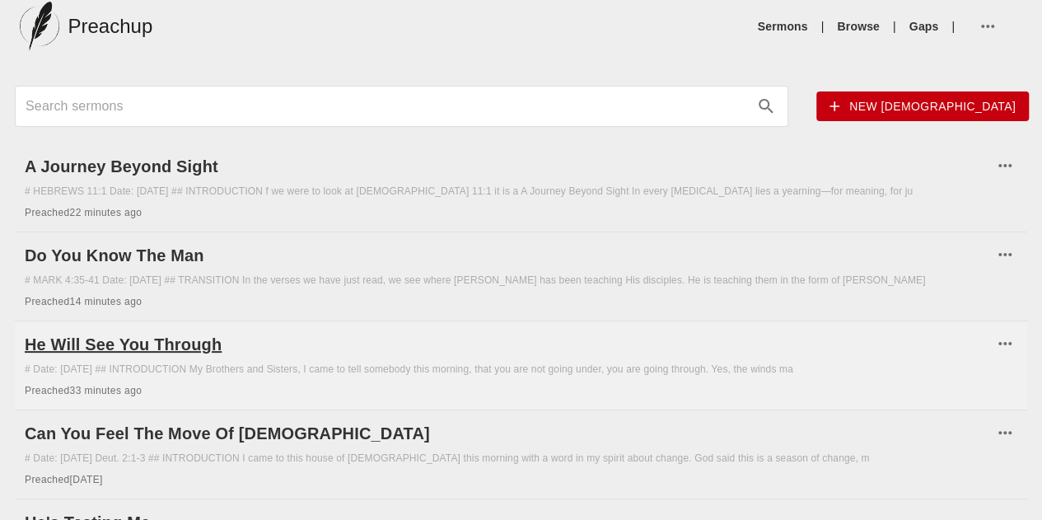
click at [325, 357] on h6 "He Will See You Through" at bounding box center [509, 344] width 968 height 26
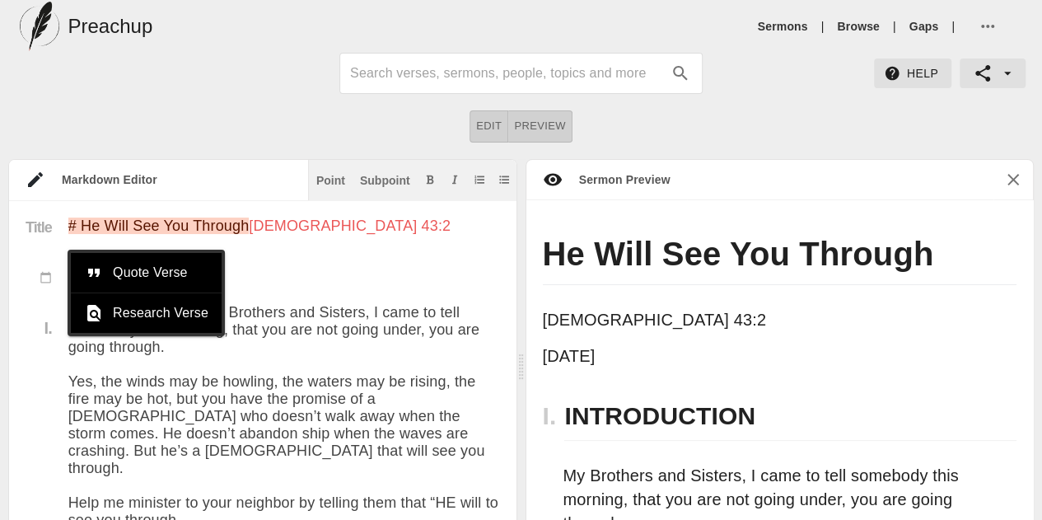
type textarea "# Lo Ipsu Dol Sit Ametcon ADIPIS 83:7 Elit: Sed 66do 4639 ## EIUSMODTEMPO In Ut…"
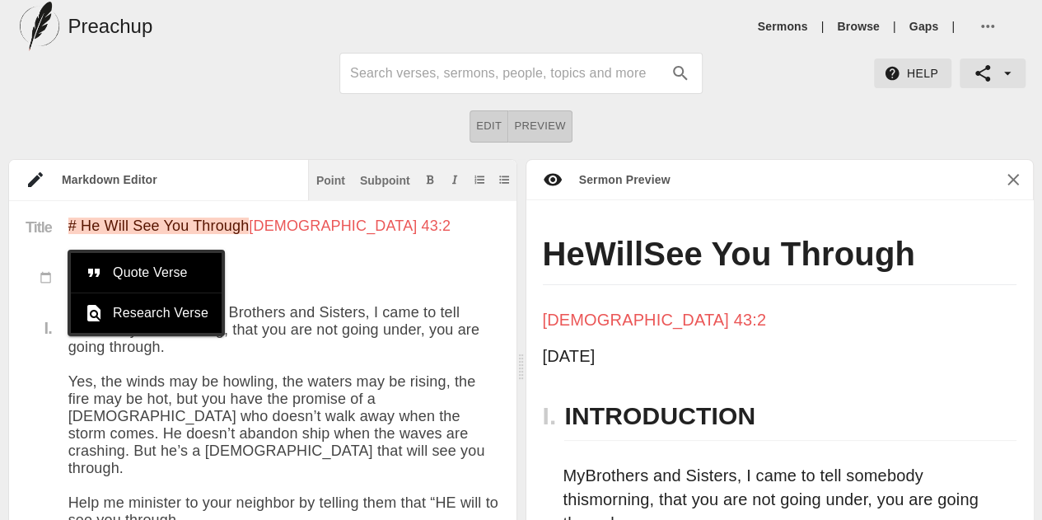
click at [802, 83] on div at bounding box center [520, 73] width 605 height 41
